Goal: Task Accomplishment & Management: Use online tool/utility

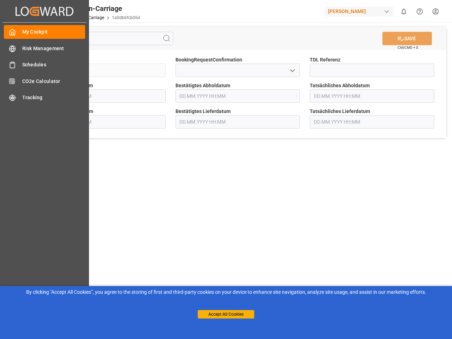
type input "[DATE] 00:00"
click at [226, 170] on main "SAVE Ctrl/CMD + S Sendung FKA25-006061 BookingRequestConfirmation TDL Referenz …" at bounding box center [238, 179] width 426 height 313
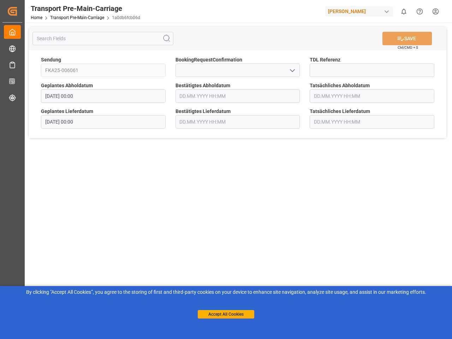
click at [25, 11] on div "Created by potrace 1.15, written by [PERSON_NAME] [DATE]-[DATE] Created by potr…" at bounding box center [12, 158] width 25 height 317
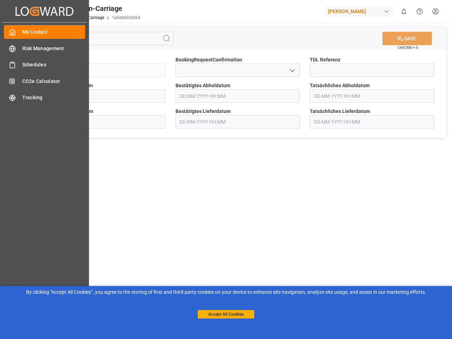
click at [361, 11] on div "[PERSON_NAME]" at bounding box center [359, 11] width 68 height 10
click at [404, 11] on html "Created by potrace 1.15, written by [PERSON_NAME] [DATE]-[DATE] Created by potr…" at bounding box center [226, 169] width 452 height 339
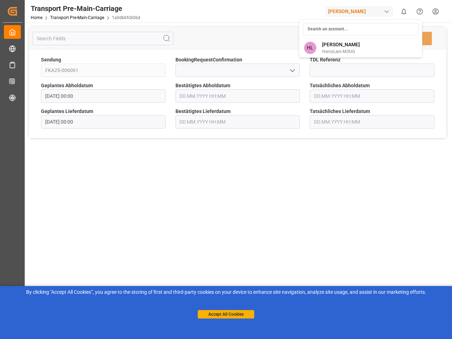
click at [420, 11] on icon "Help Center" at bounding box center [419, 11] width 7 height 7
click at [167, 39] on icon at bounding box center [167, 38] width 8 height 8
click at [292, 70] on icon "open menu" at bounding box center [292, 70] width 8 height 8
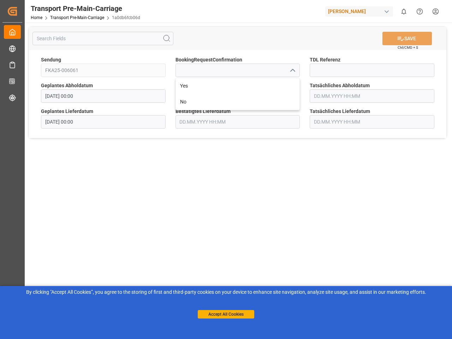
click at [226, 315] on button "Accept All Cookies" at bounding box center [226, 314] width 57 height 8
